Goal: Communication & Community: Answer question/provide support

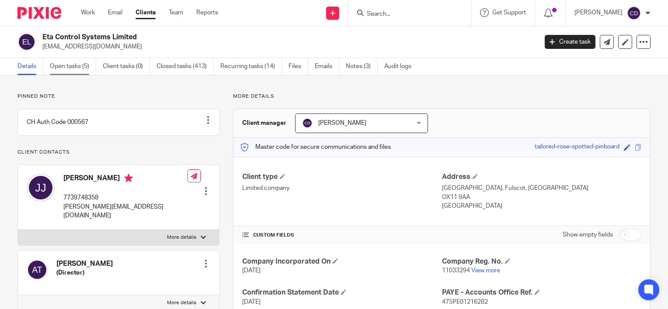
click at [70, 70] on link "Open tasks (5)" at bounding box center [73, 66] width 46 height 17
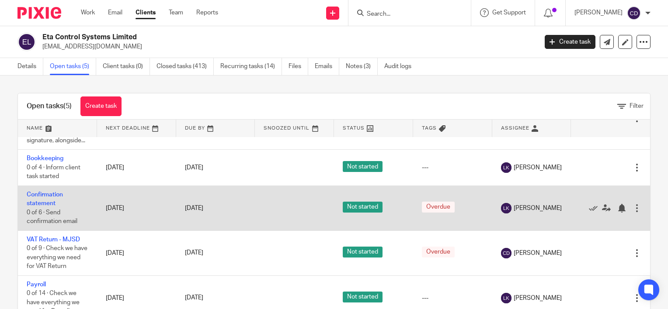
scroll to position [61, 0]
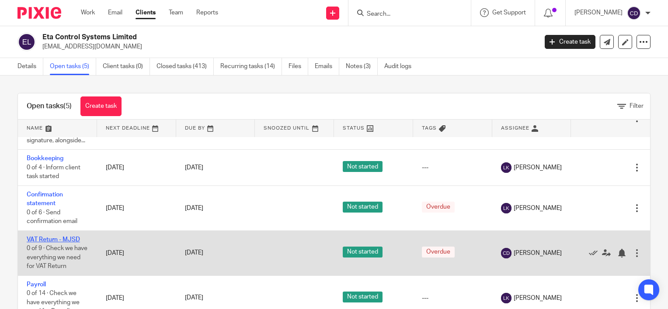
click at [52, 237] on link "VAT Return - MJSD" at bounding box center [53, 240] width 53 height 6
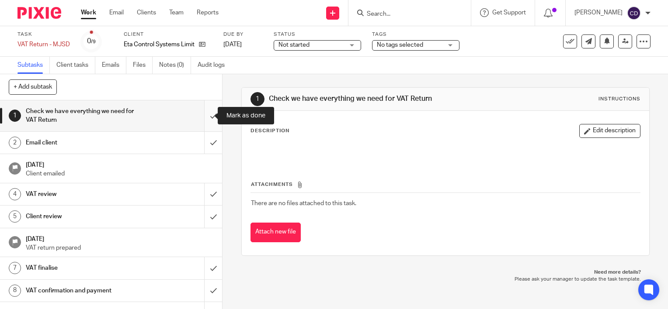
click at [207, 114] on input "submit" at bounding box center [111, 116] width 222 height 31
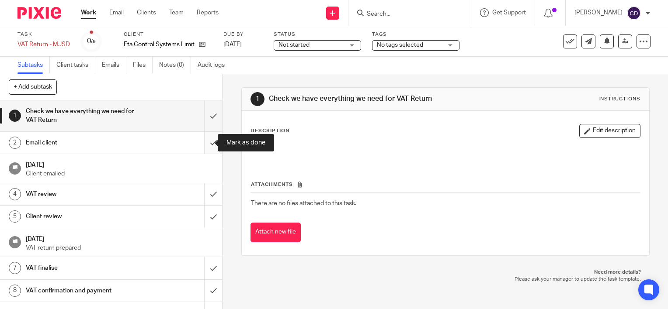
click at [208, 145] on input "submit" at bounding box center [111, 143] width 222 height 22
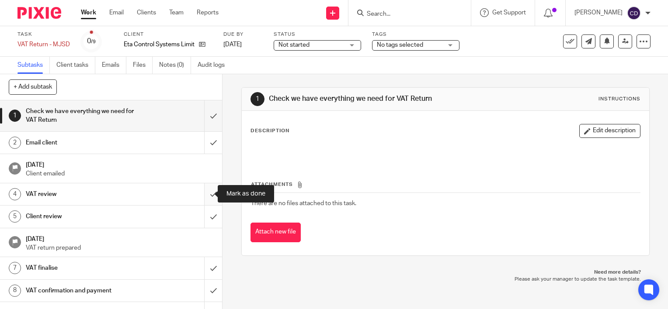
click at [205, 192] on input "submit" at bounding box center [111, 195] width 222 height 22
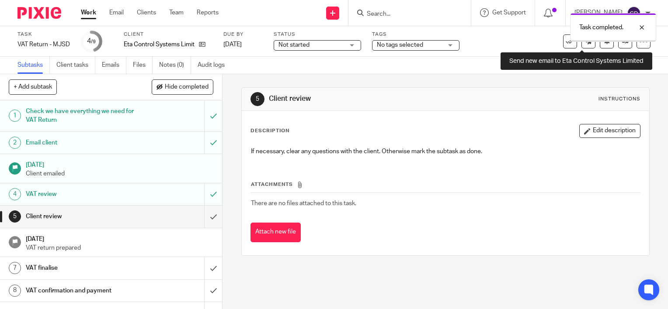
click at [585, 42] on icon at bounding box center [588, 41] width 7 height 7
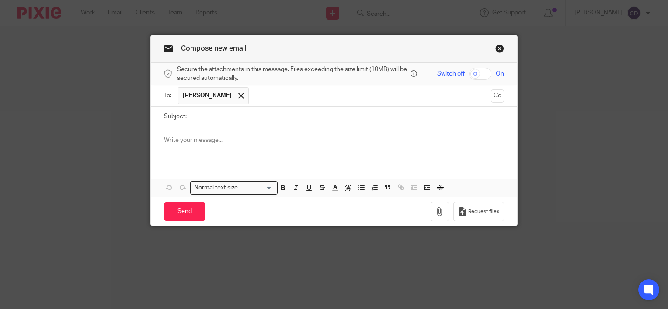
click at [222, 136] on p at bounding box center [334, 140] width 340 height 9
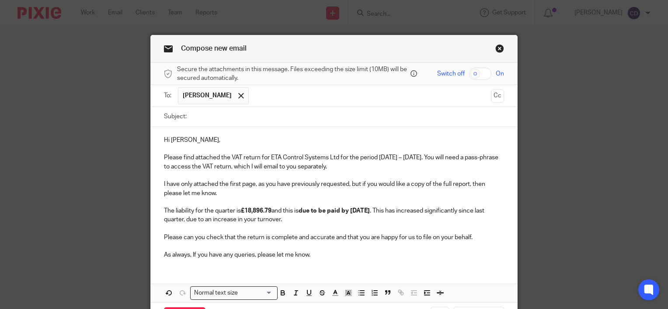
click at [215, 119] on input "Subject:" at bounding box center [347, 117] width 313 height 20
type input "September 2025 VAT Return"
click at [477, 72] on input "checkbox" at bounding box center [480, 74] width 22 height 12
checkbox input "true"
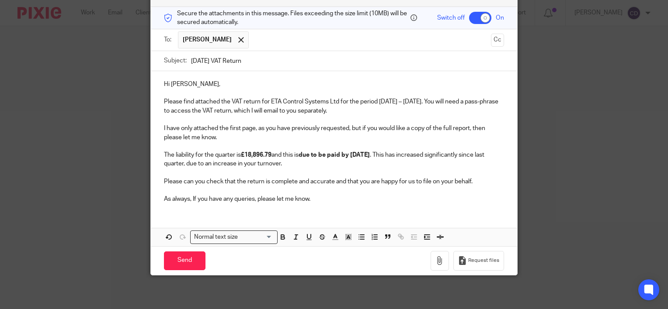
click at [339, 210] on div "Hi John, Please find attached the VAT return for ETA Control Systems Ltd for th…" at bounding box center [334, 158] width 366 height 175
click at [337, 203] on p "As always, If you have any queries, please let me know." at bounding box center [334, 199] width 340 height 9
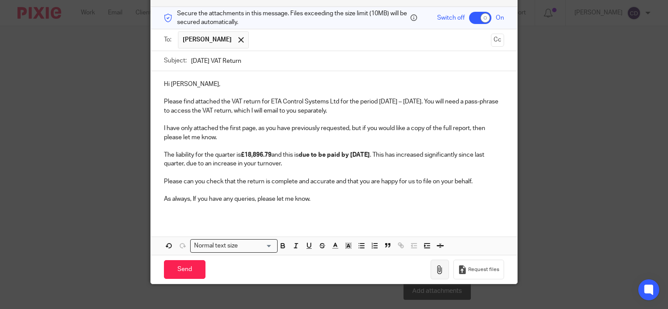
click at [435, 270] on icon "button" at bounding box center [439, 270] width 9 height 9
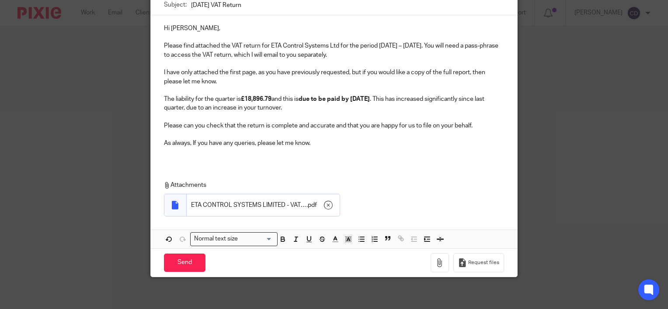
scroll to position [114, 0]
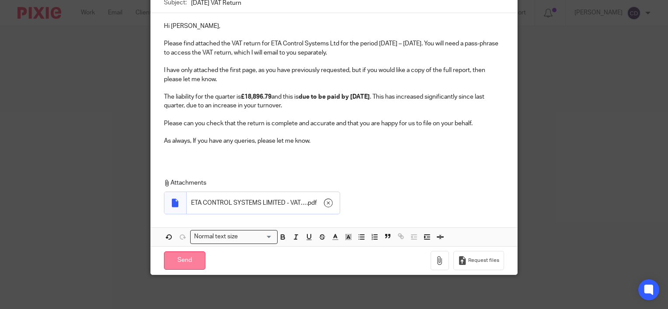
click at [183, 264] on input "Send" at bounding box center [185, 261] width 42 height 19
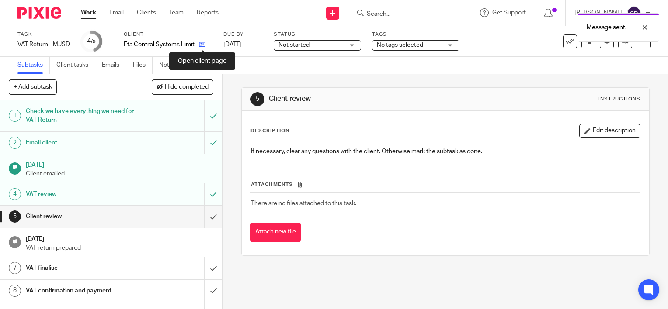
click at [201, 42] on icon at bounding box center [202, 44] width 7 height 7
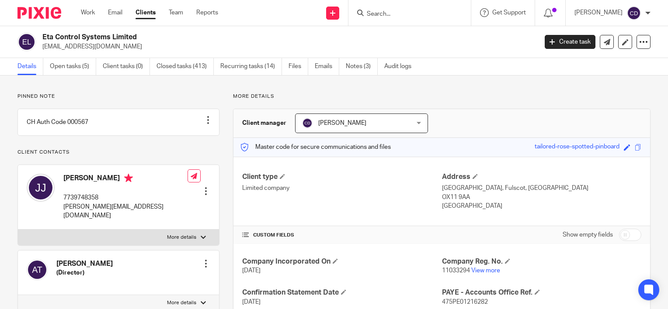
click at [613, 150] on div "Save tailored-rose-spotted-pinboard" at bounding box center [583, 147] width 98 height 10
drag, startPoint x: 612, startPoint y: 149, endPoint x: 436, endPoint y: 79, distance: 189.5
click at [434, 76] on div "Pinned note CH Auth Code 000567 Unpin note Edit note Client contacts Adam Thorn…" at bounding box center [334, 282] width 668 height 412
drag, startPoint x: 523, startPoint y: 144, endPoint x: 613, endPoint y: 146, distance: 90.1
click at [613, 146] on div "Master code for secure communications and files tailored-rose-spotted-pinboard …" at bounding box center [441, 147] width 416 height 19
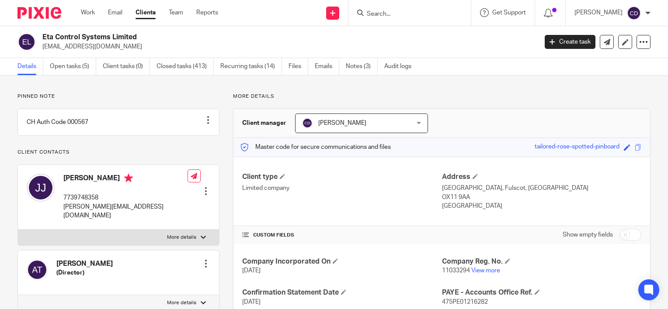
copy div "tailored-rose-spotted-pinboard"
click at [600, 45] on link at bounding box center [607, 42] width 14 height 14
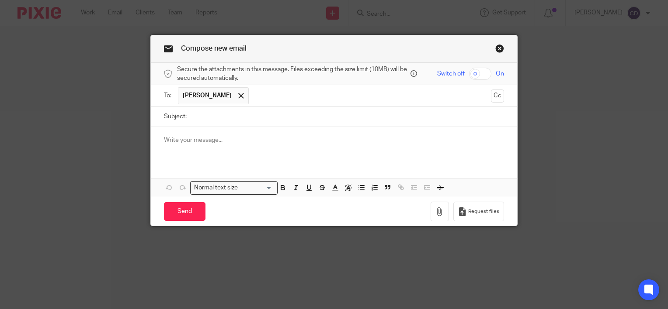
click at [235, 112] on input "Subject:" at bounding box center [347, 117] width 313 height 20
type input "Passphrase"
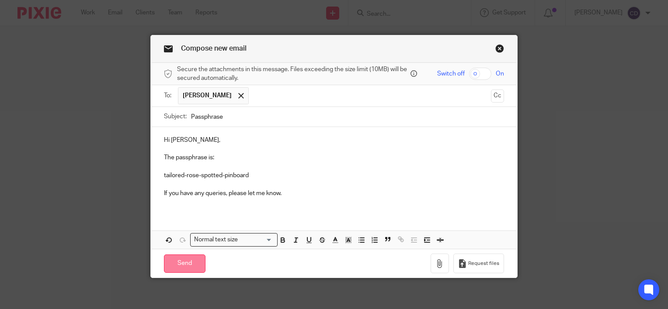
click at [179, 264] on input "Send" at bounding box center [185, 264] width 42 height 19
